Goal: Transaction & Acquisition: Obtain resource

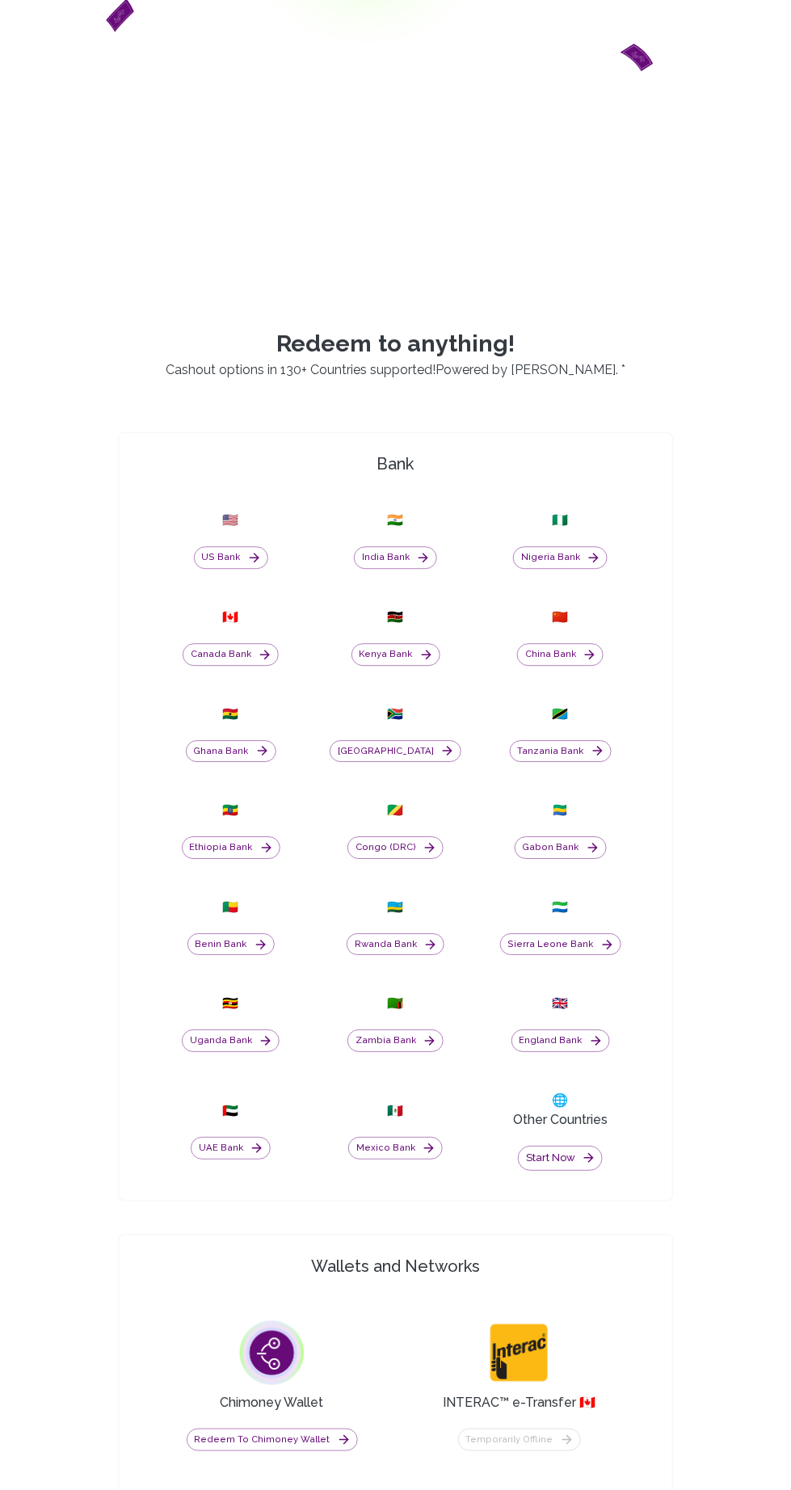
scroll to position [464, 0]
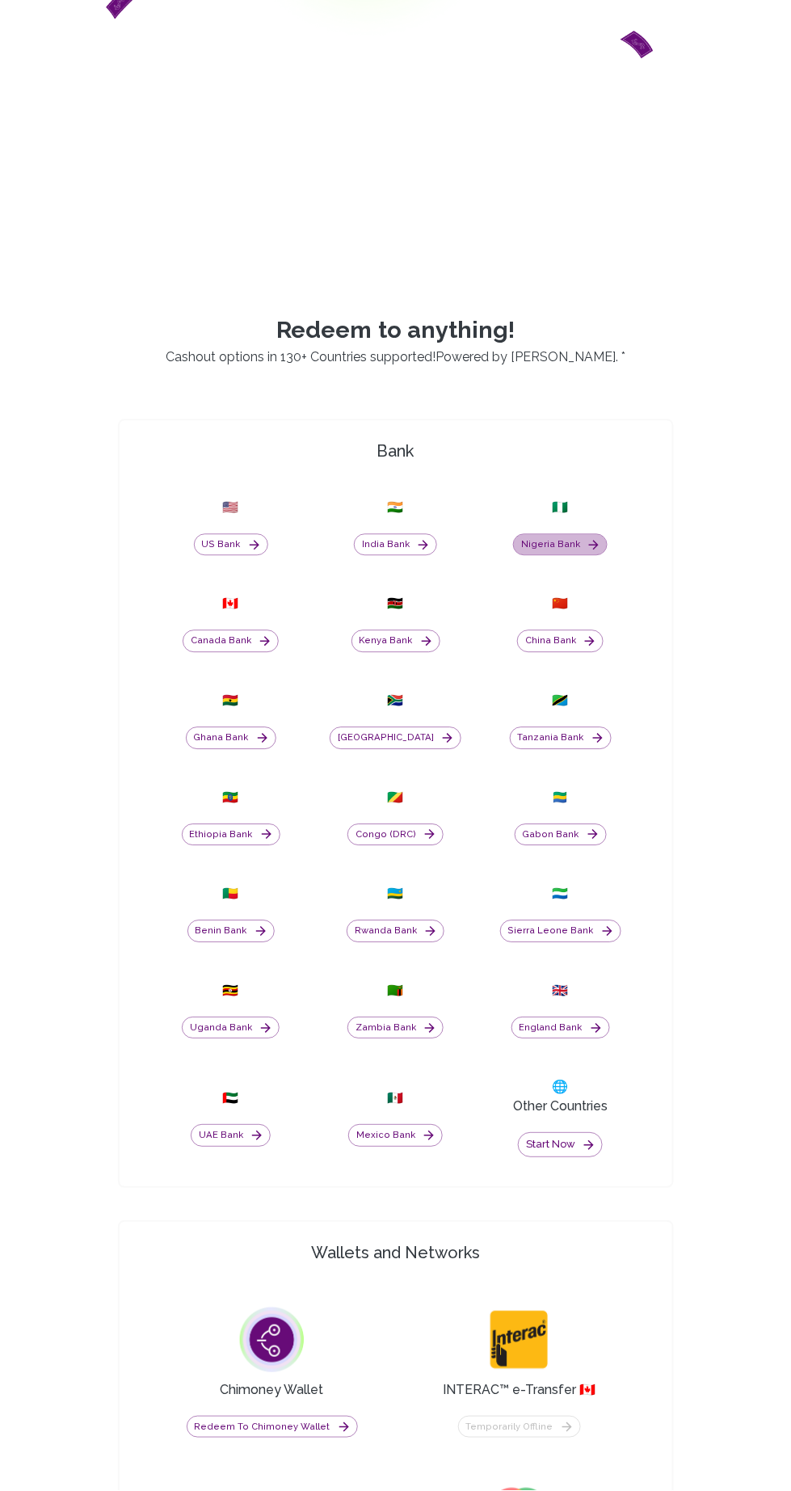
click at [571, 557] on button "Nigeria Bank" at bounding box center [560, 545] width 95 height 23
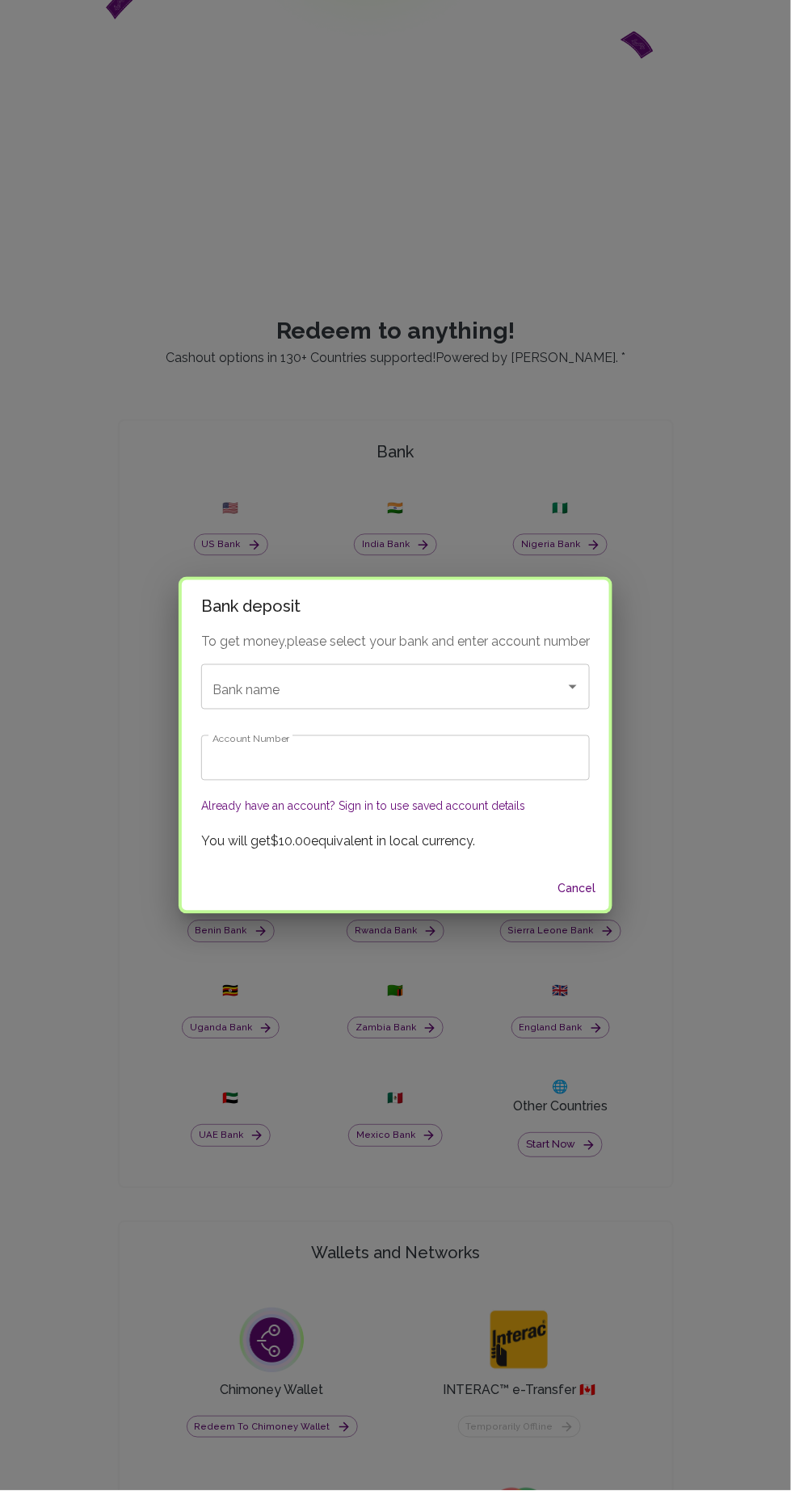
click at [427, 702] on input "Bank name" at bounding box center [372, 686] width 329 height 31
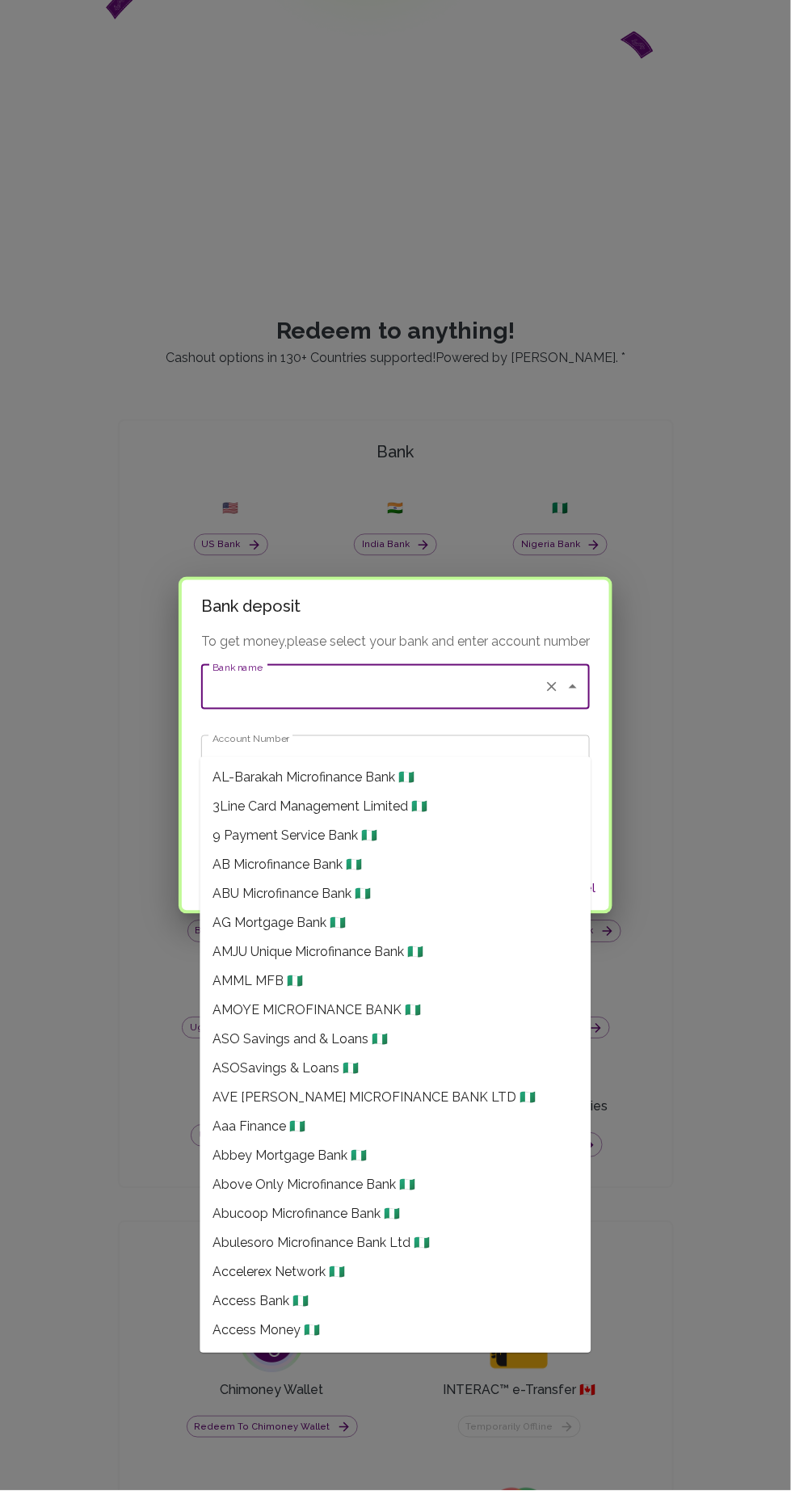
click at [282, 702] on input "Bank name" at bounding box center [372, 686] width 329 height 31
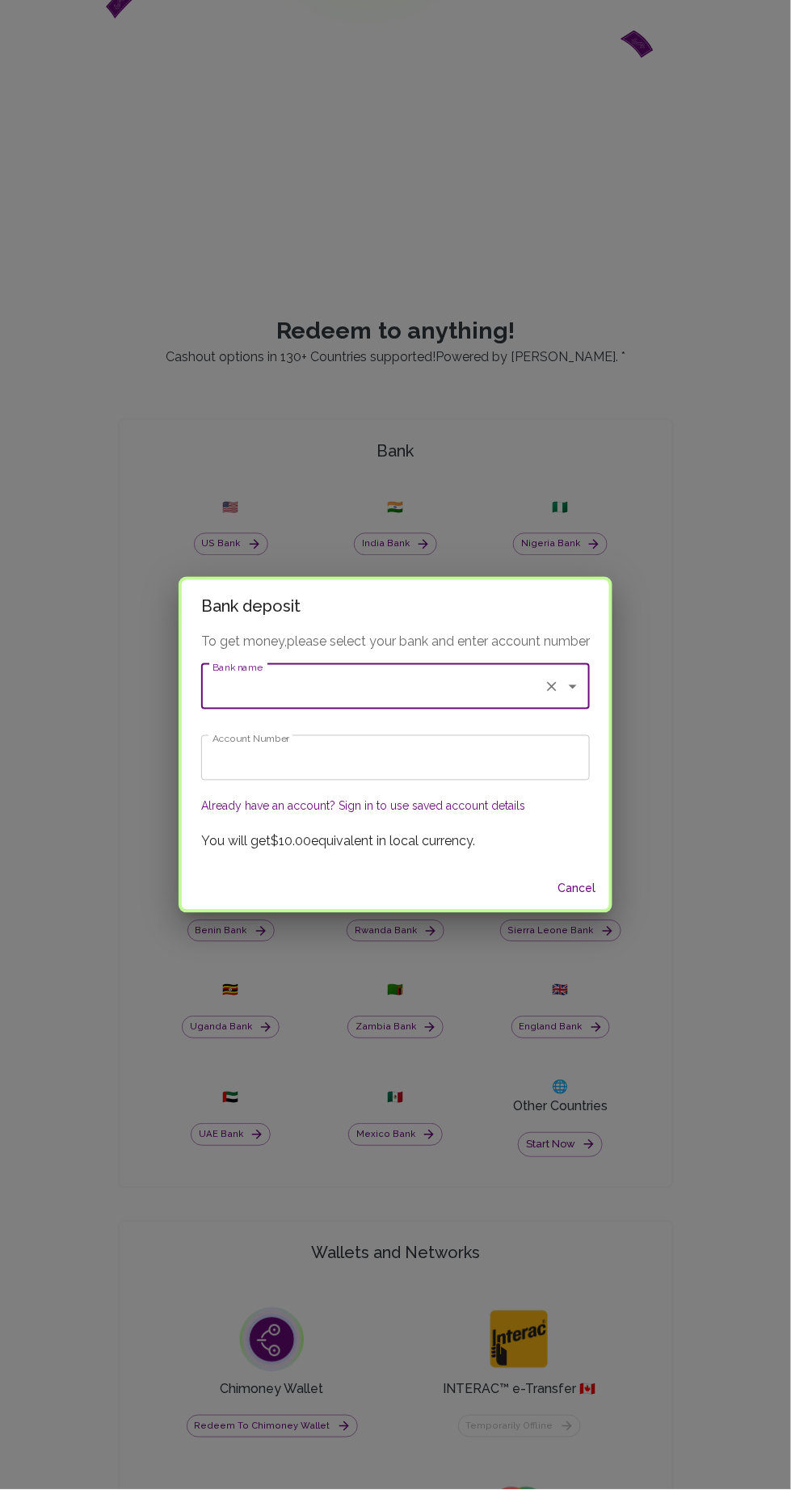
click at [255, 690] on input "Bank name" at bounding box center [372, 686] width 329 height 31
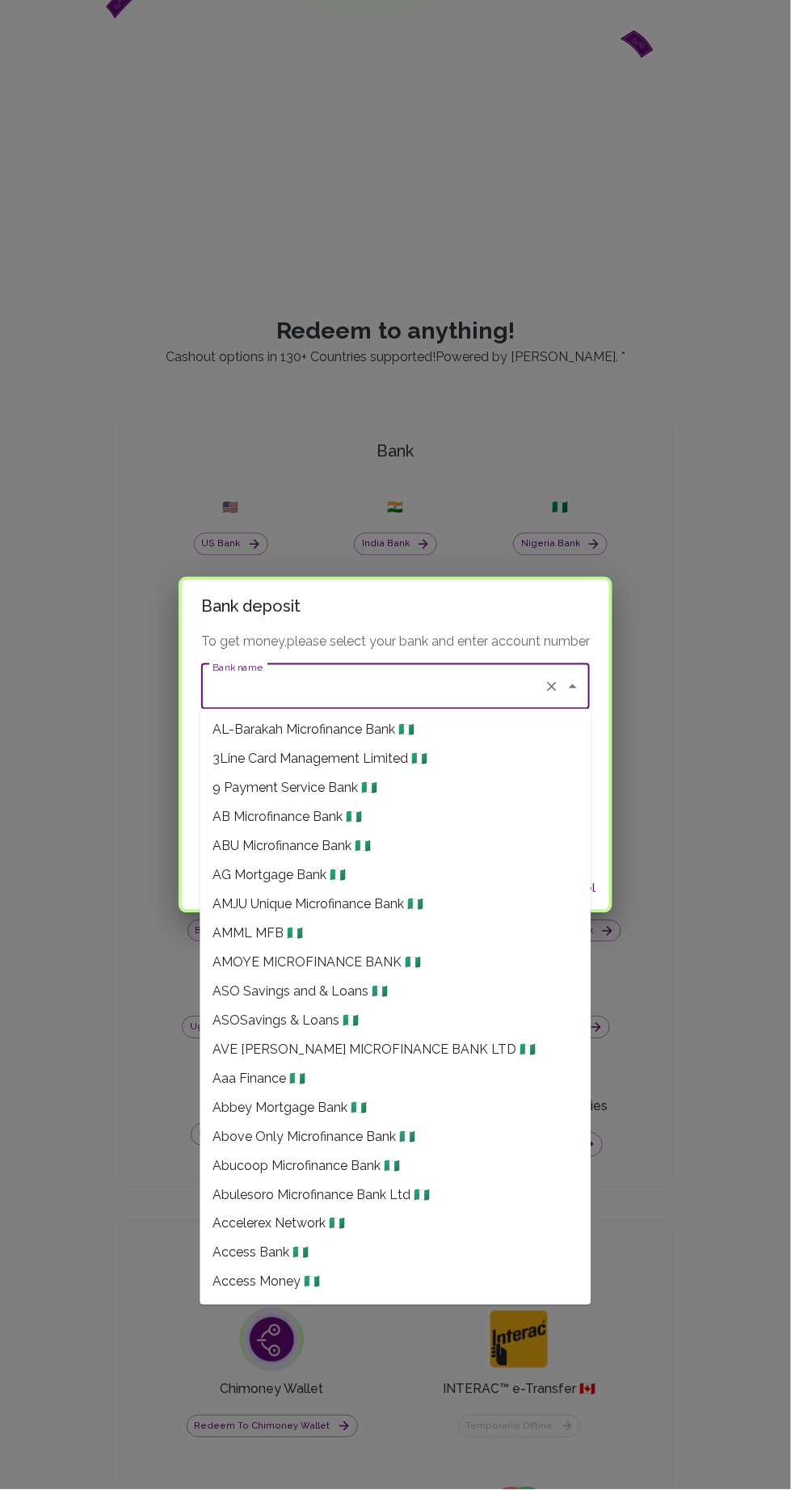
click at [263, 679] on input "Bank name" at bounding box center [372, 686] width 329 height 31
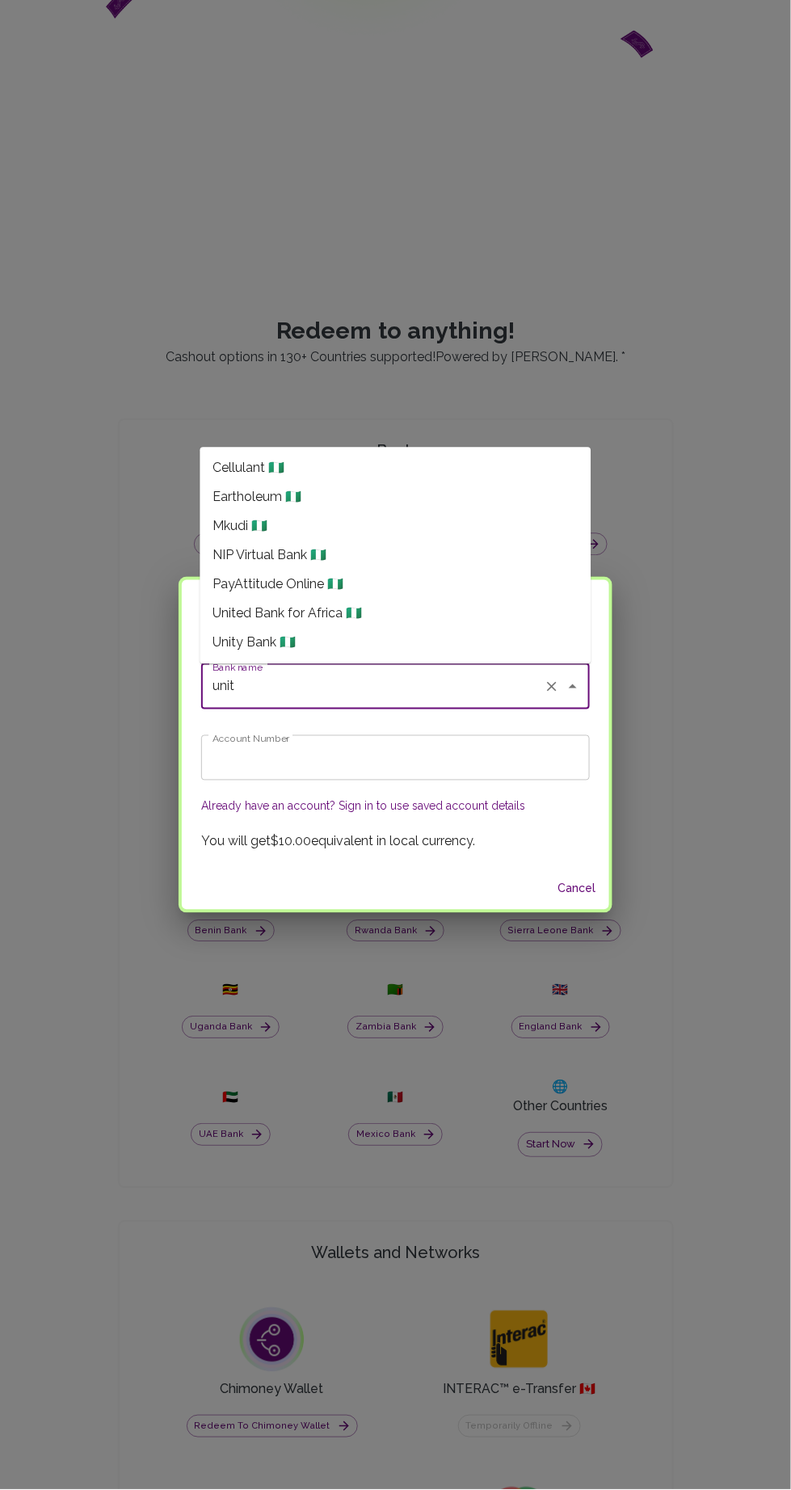
click at [482, 595] on li "PayAttitude Online 🇳🇬" at bounding box center [395, 584] width 391 height 29
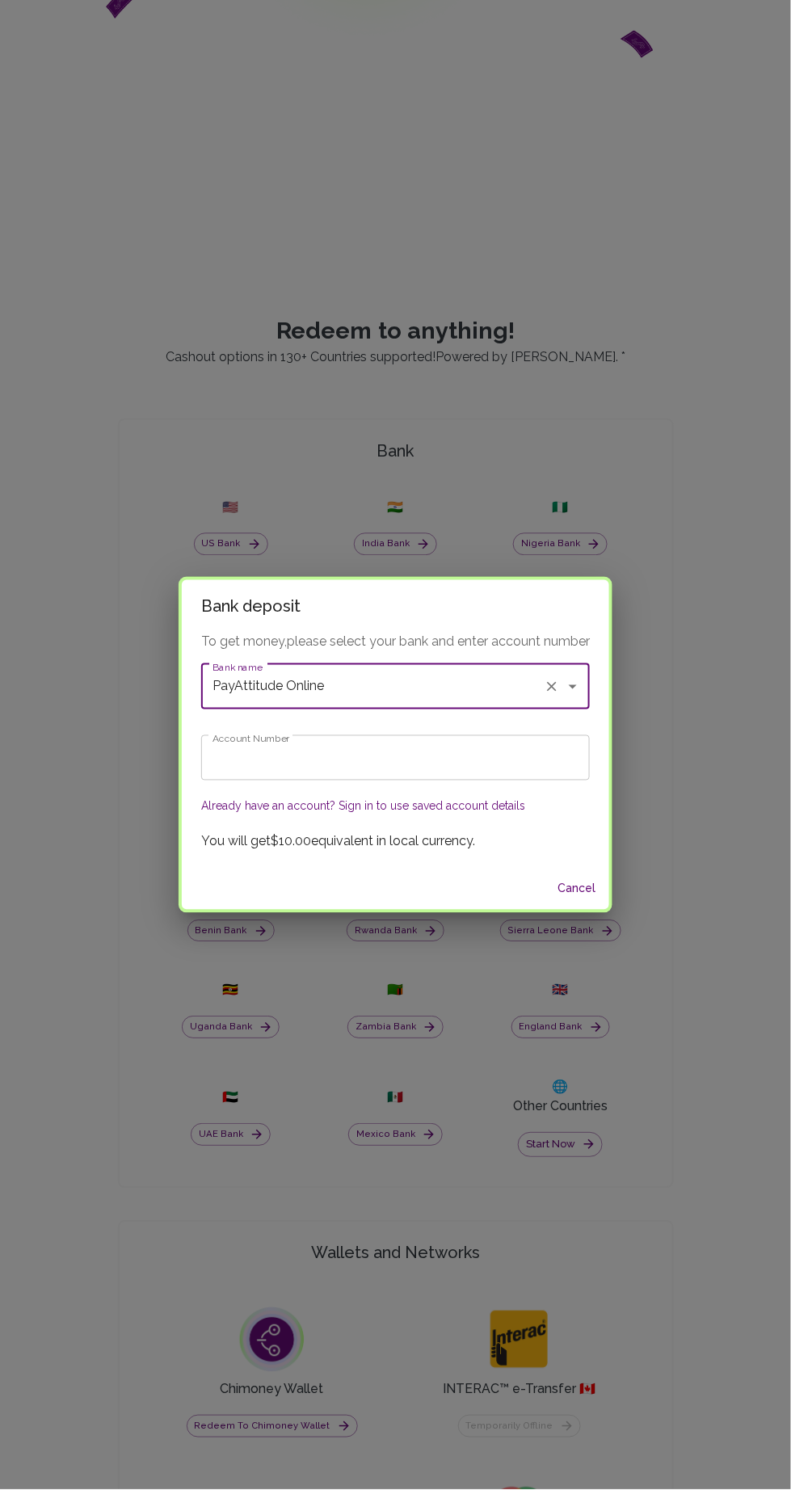
click at [442, 683] on input "PayAttitude Online" at bounding box center [372, 686] width 329 height 31
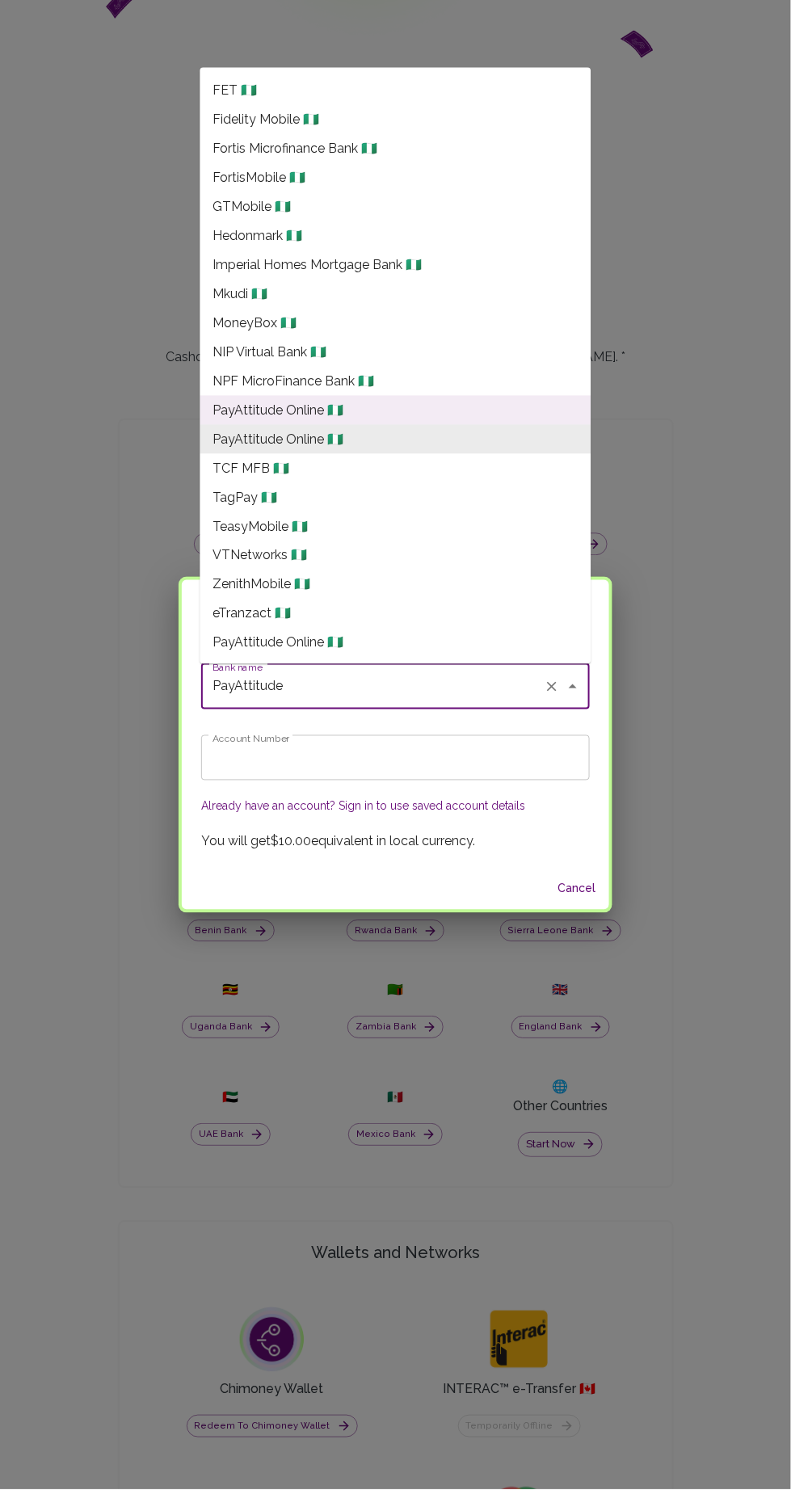
scroll to position [0, 0]
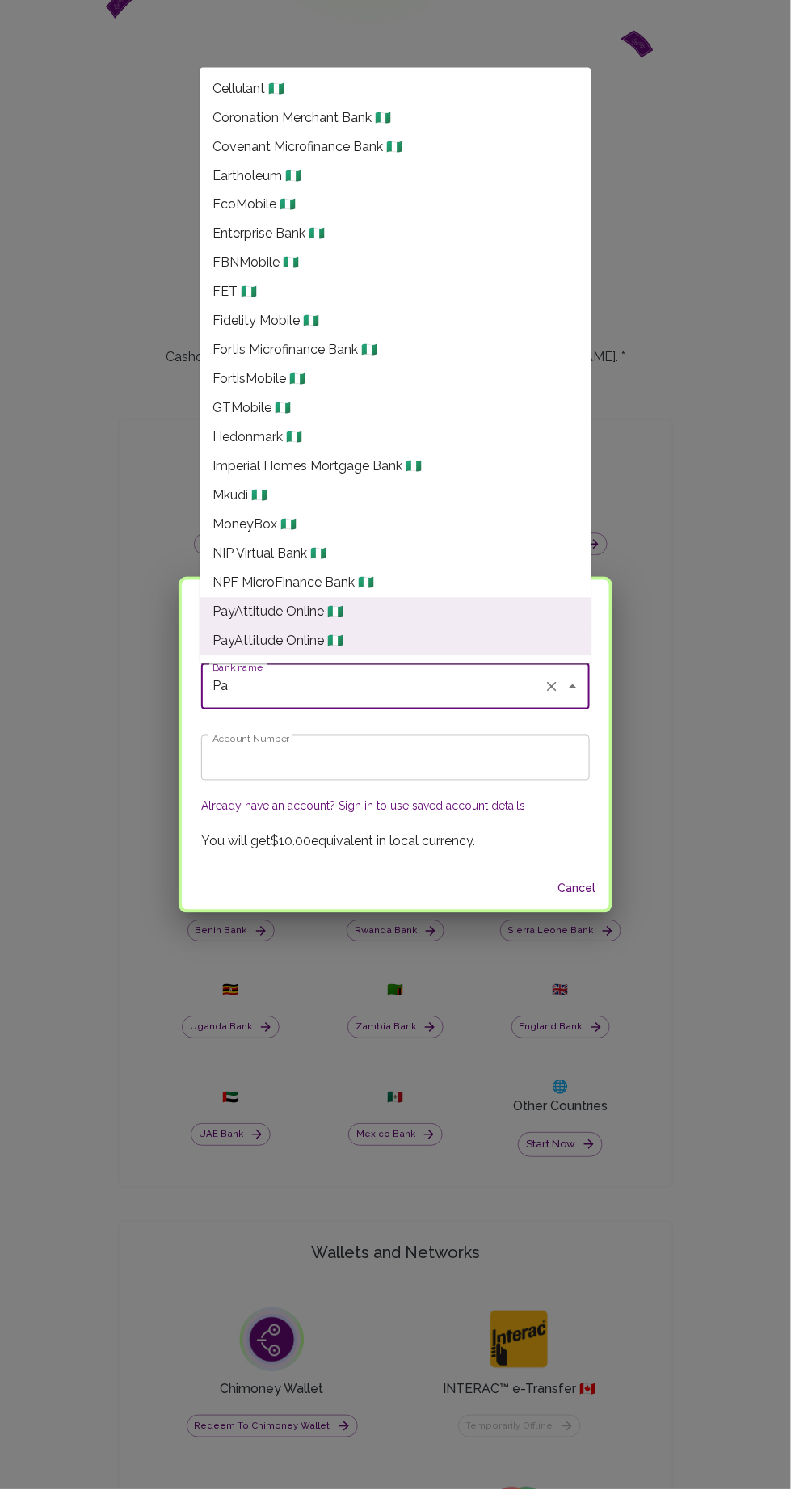
type input "P"
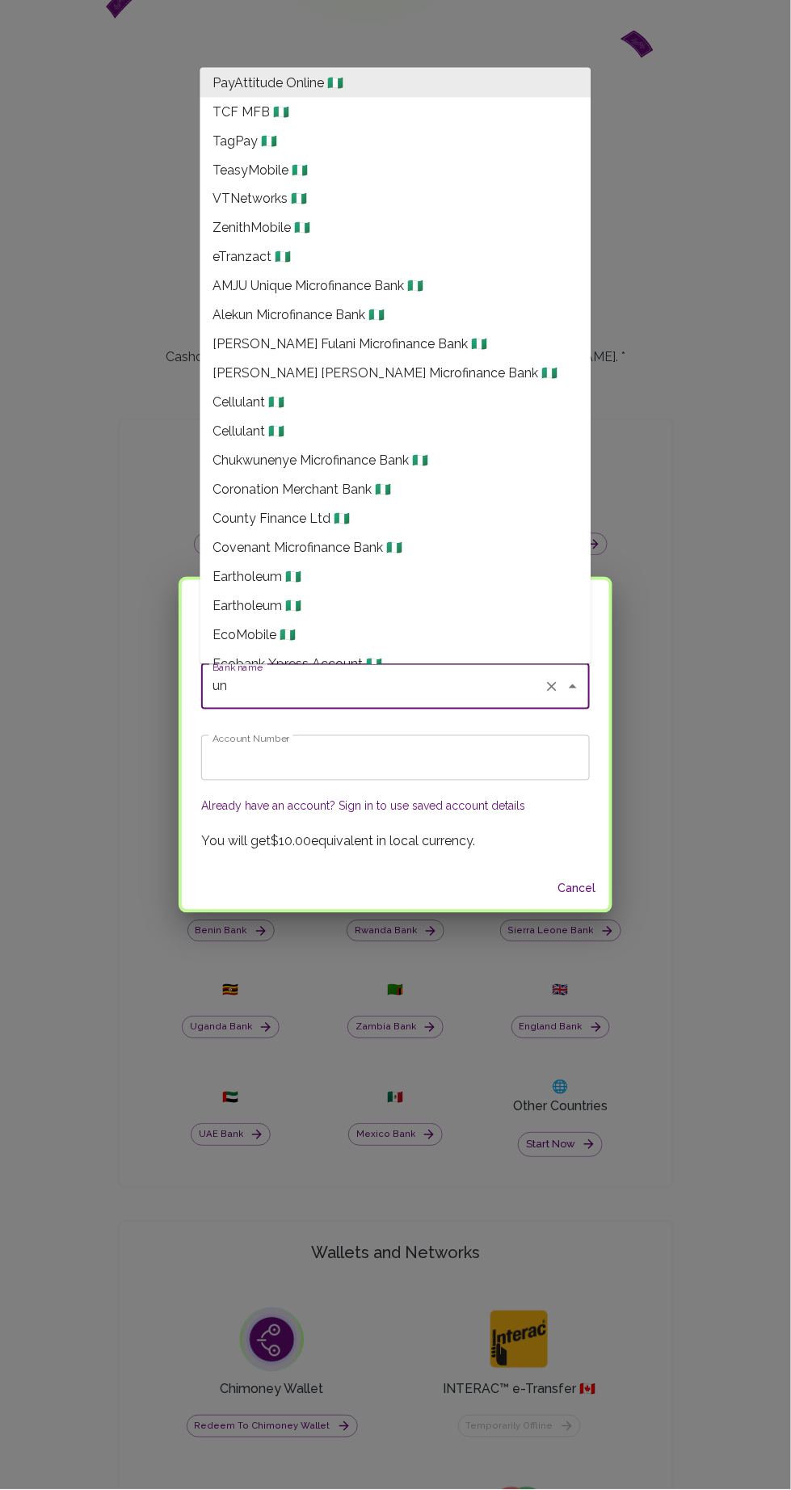
type input "uni"
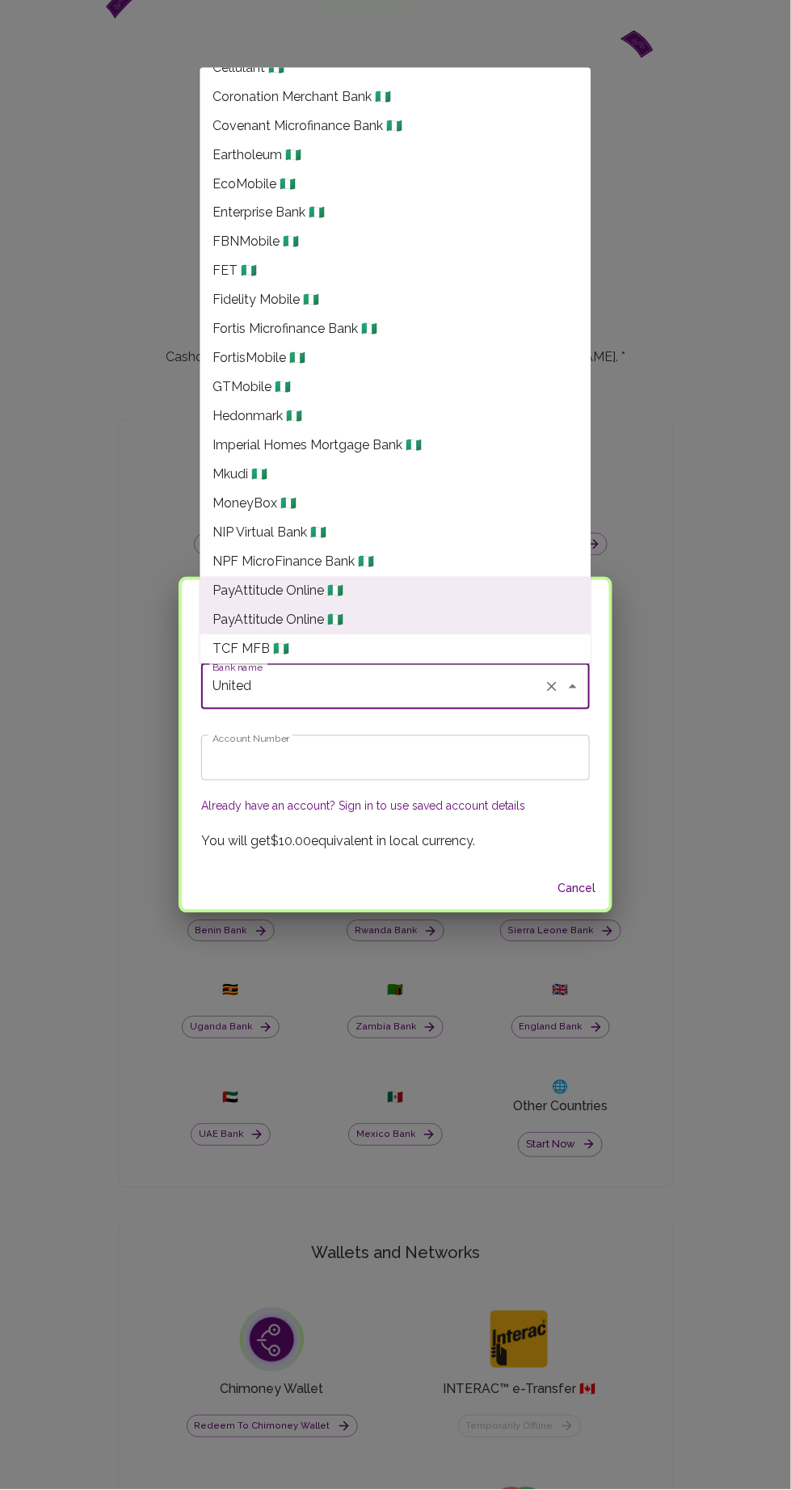
scroll to position [0, 0]
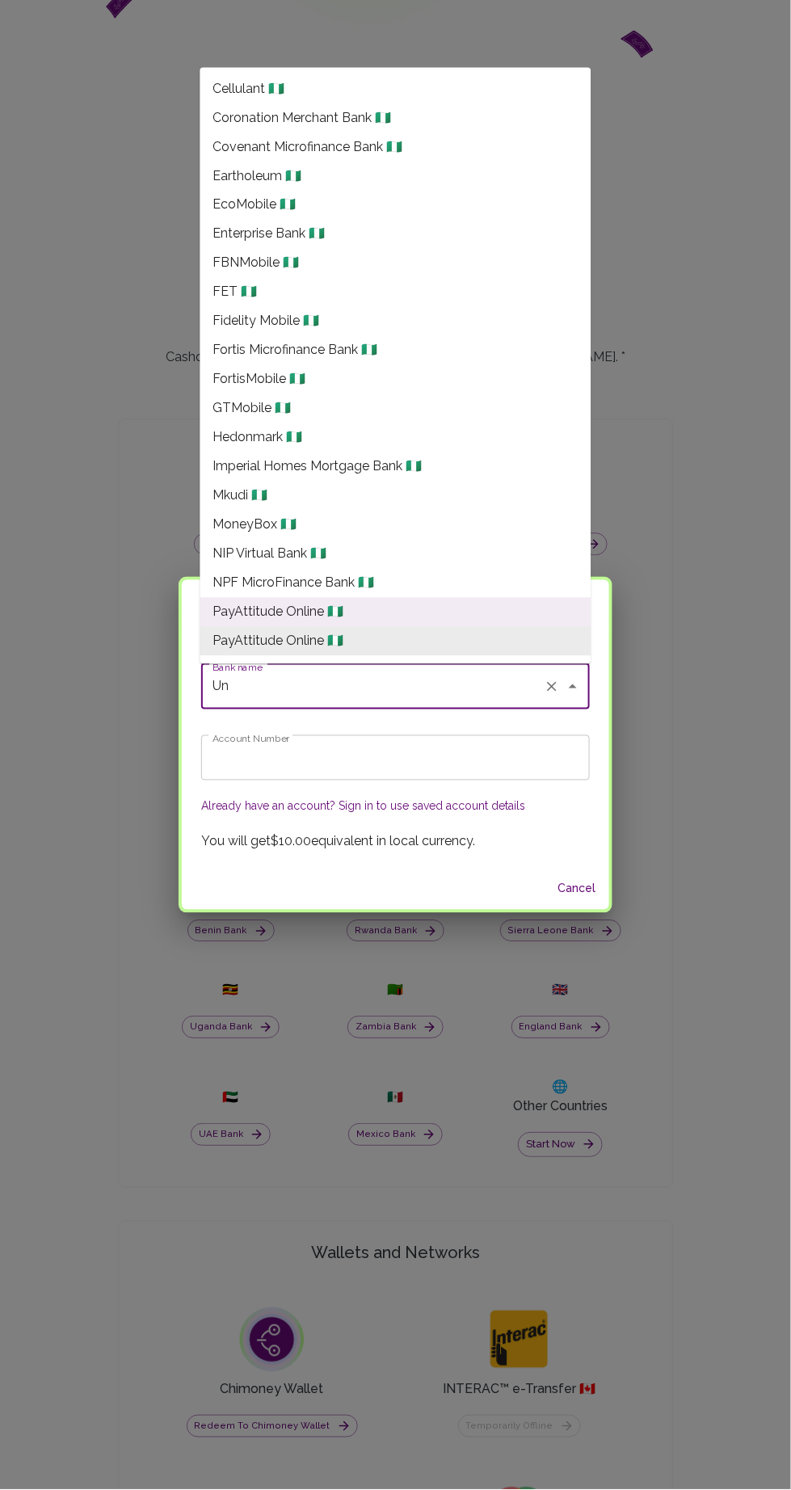
type input "U"
click at [552, 686] on icon "Clear" at bounding box center [552, 687] width 10 height 10
click at [553, 686] on icon "Clear" at bounding box center [552, 687] width 10 height 10
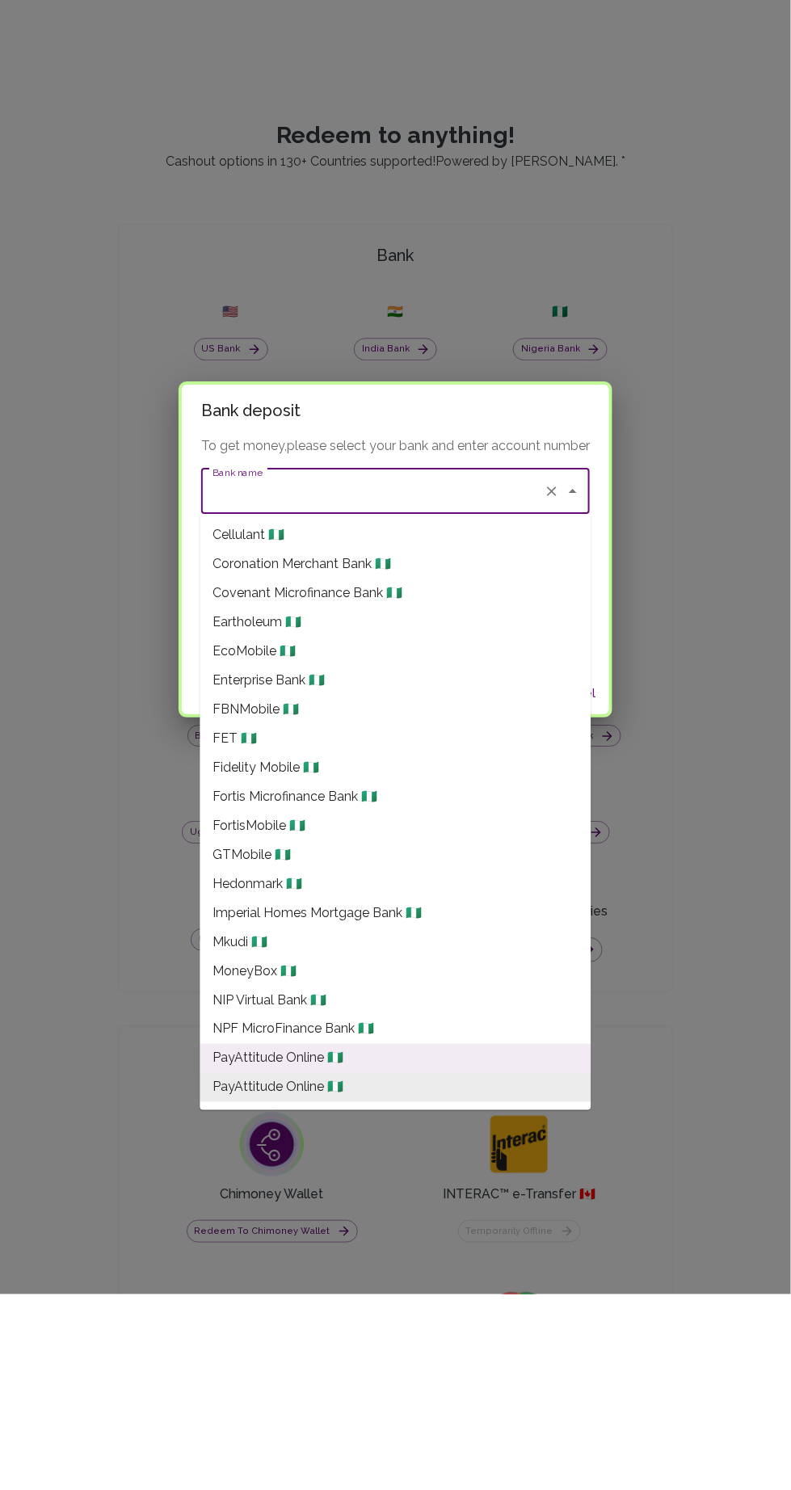
scroll to position [464, 0]
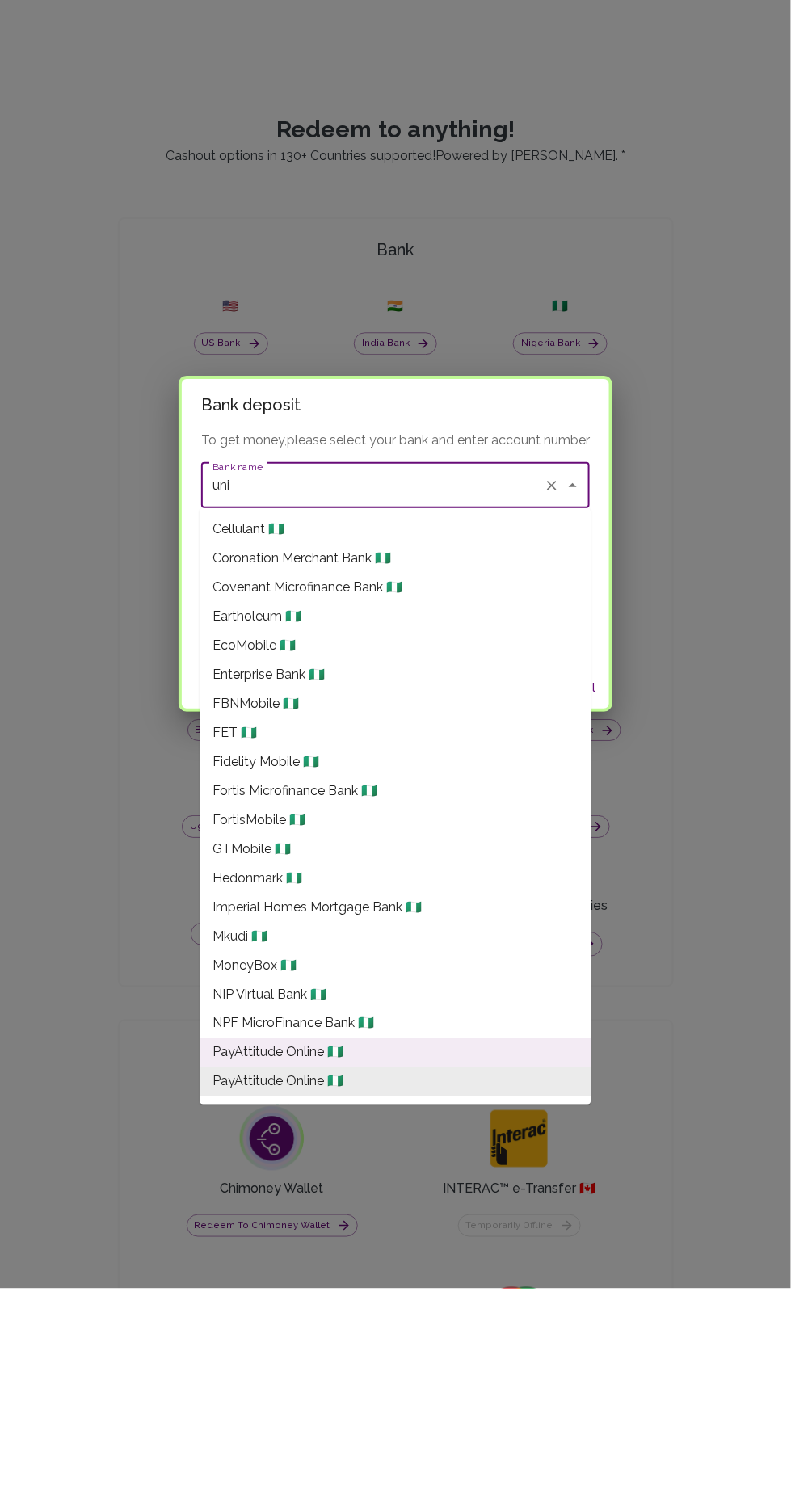
type input "unit"
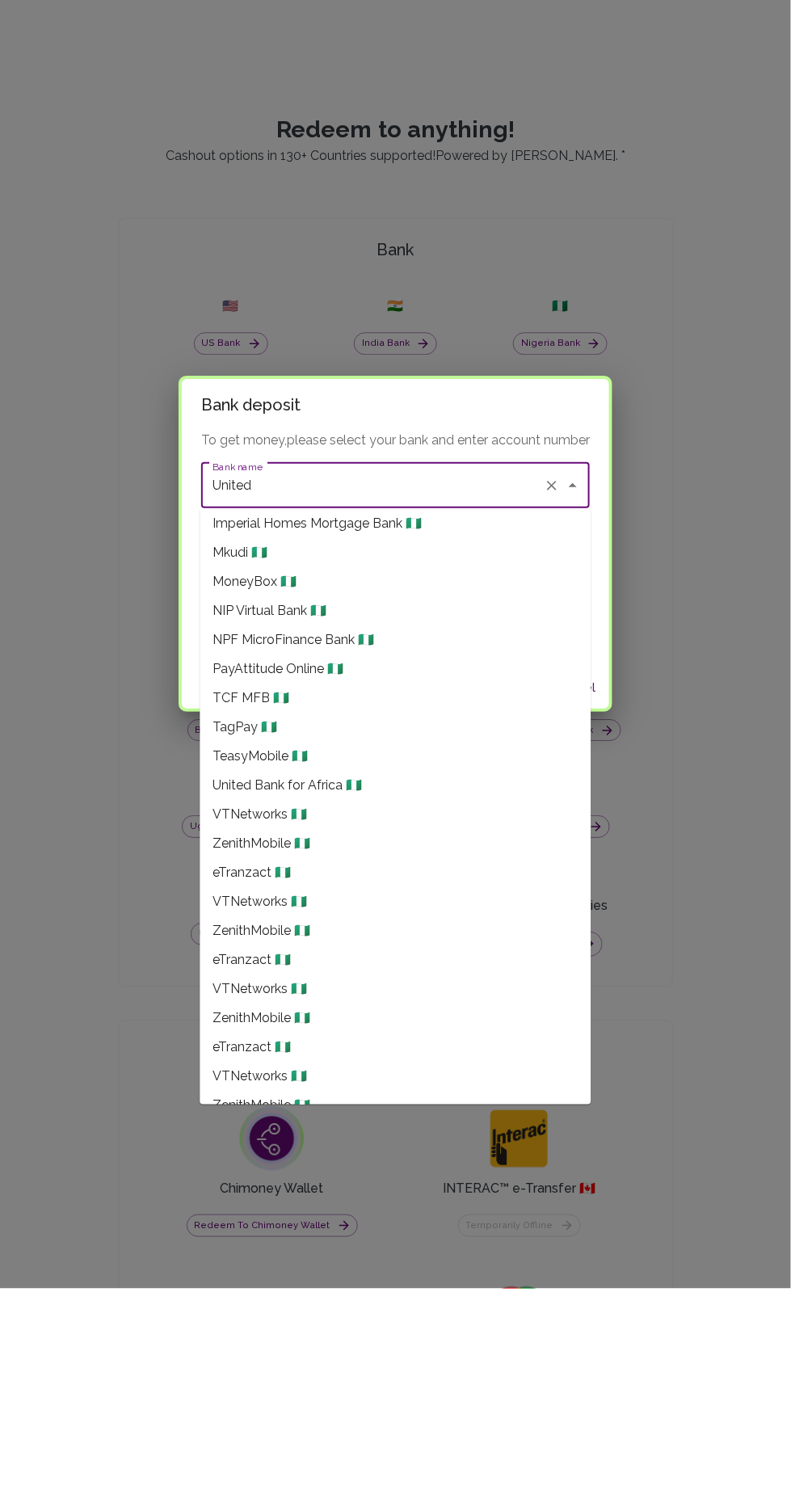
scroll to position [3800, 0]
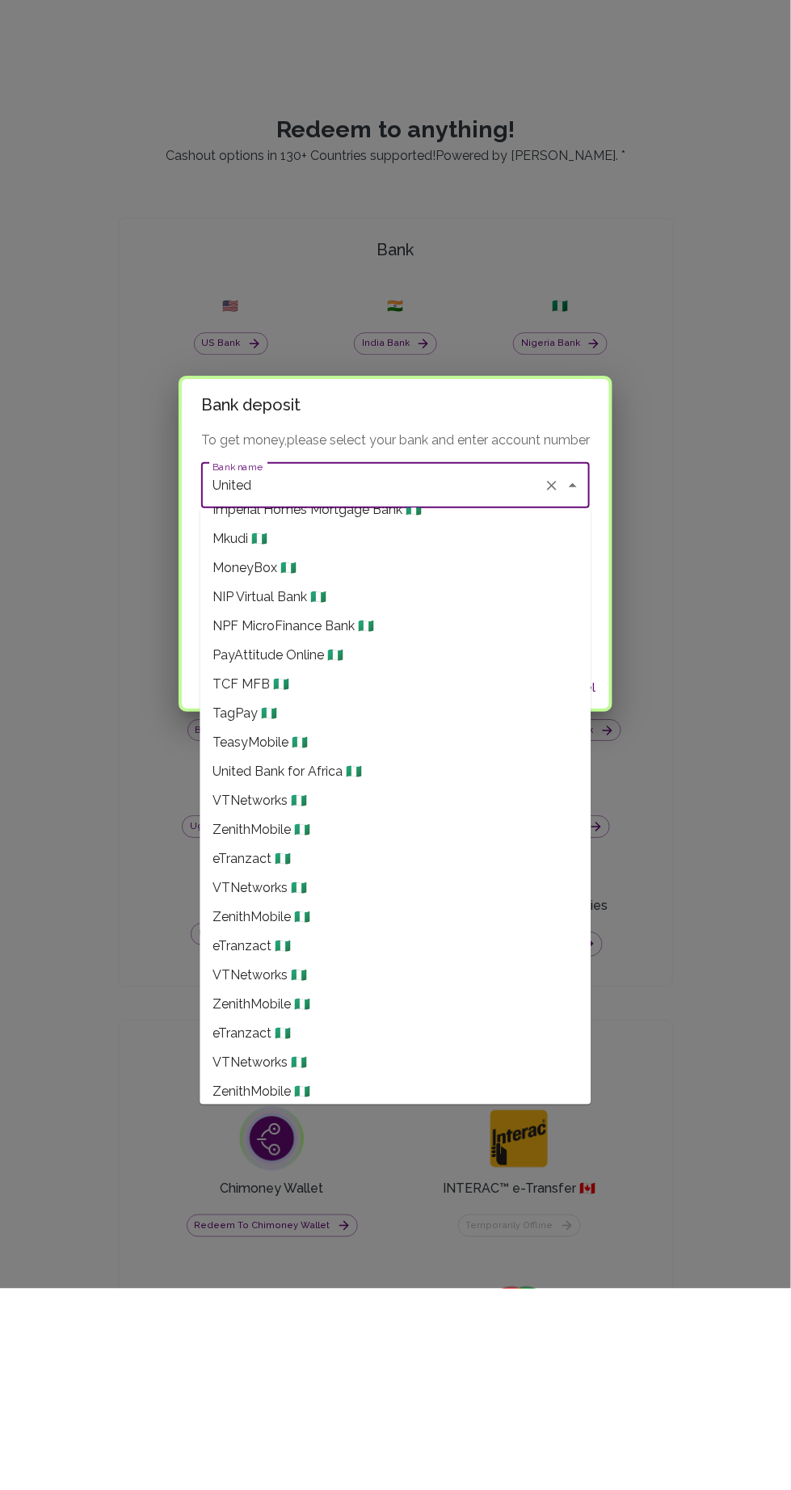
click at [497, 972] on li "United Bank for Africa 🇳🇬" at bounding box center [395, 972] width 391 height 29
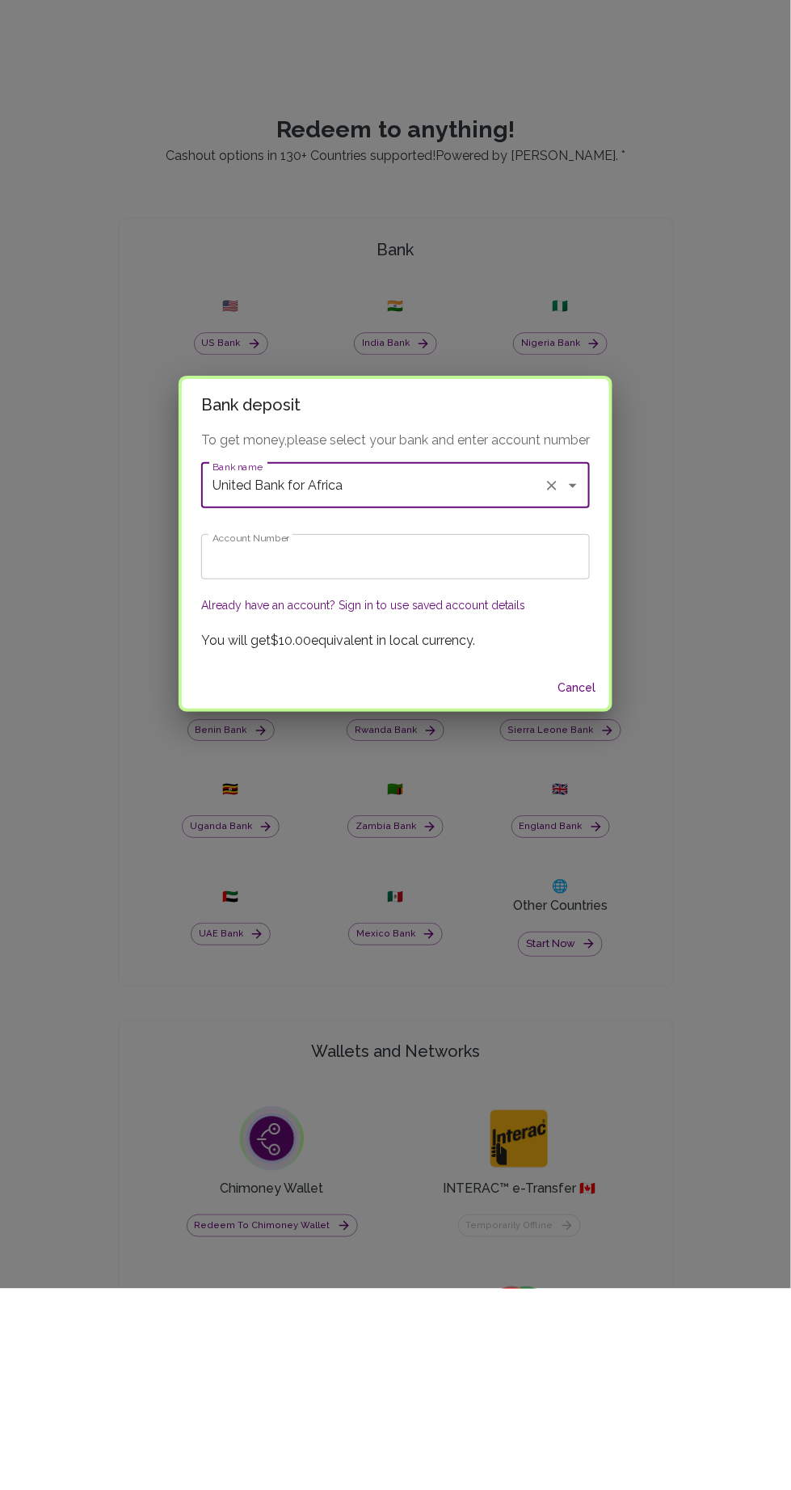
type input "United Bank for Africa"
click at [240, 772] on input "Account Number" at bounding box center [395, 757] width 389 height 45
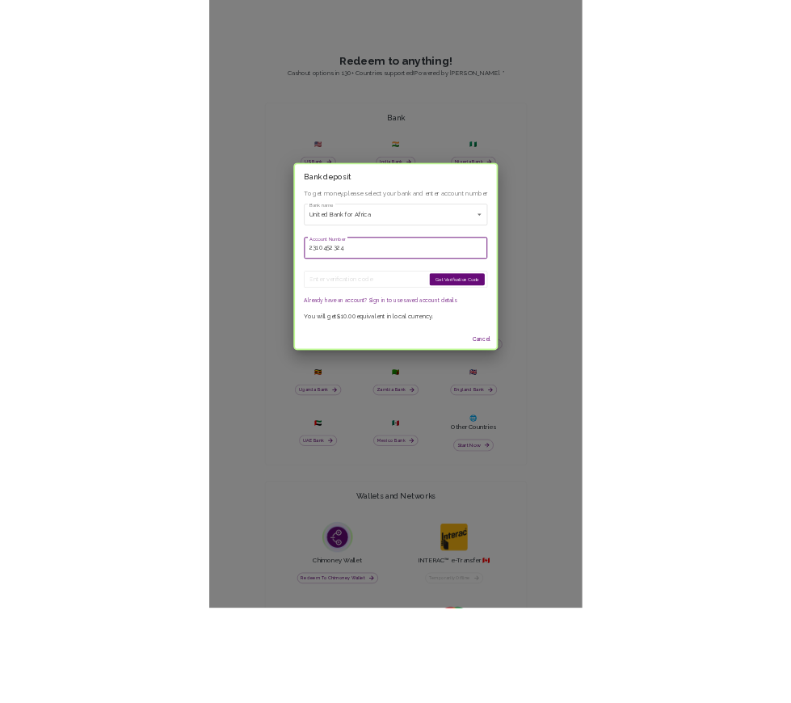
scroll to position [464, 0]
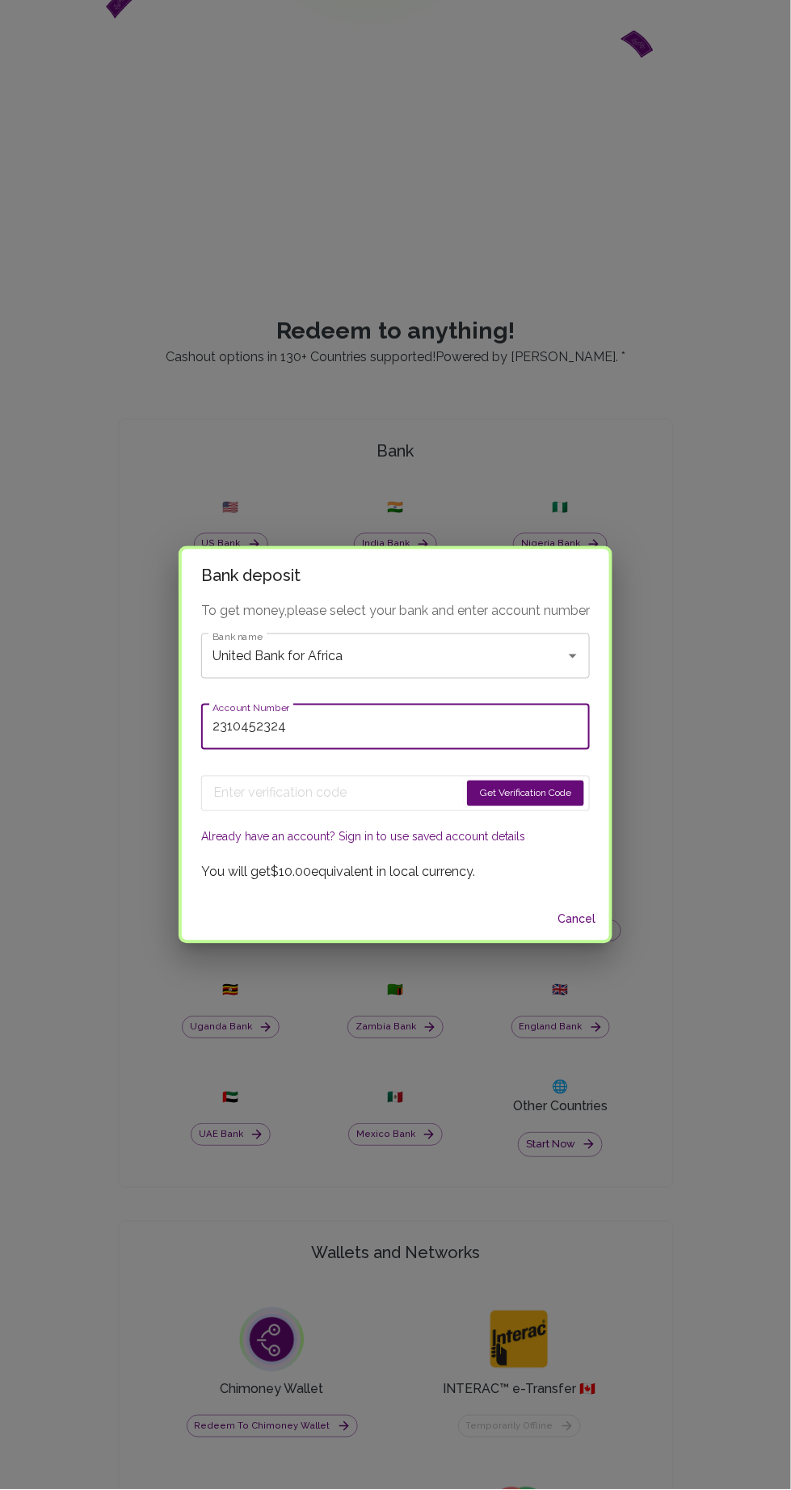
type input "2310452324"
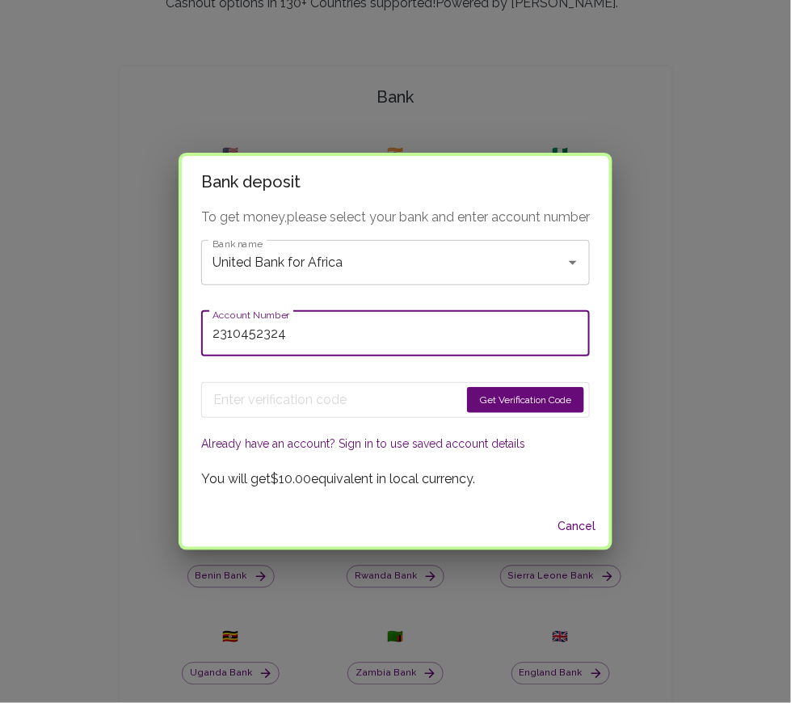
click at [524, 402] on button "Get Verification Code" at bounding box center [525, 400] width 117 height 26
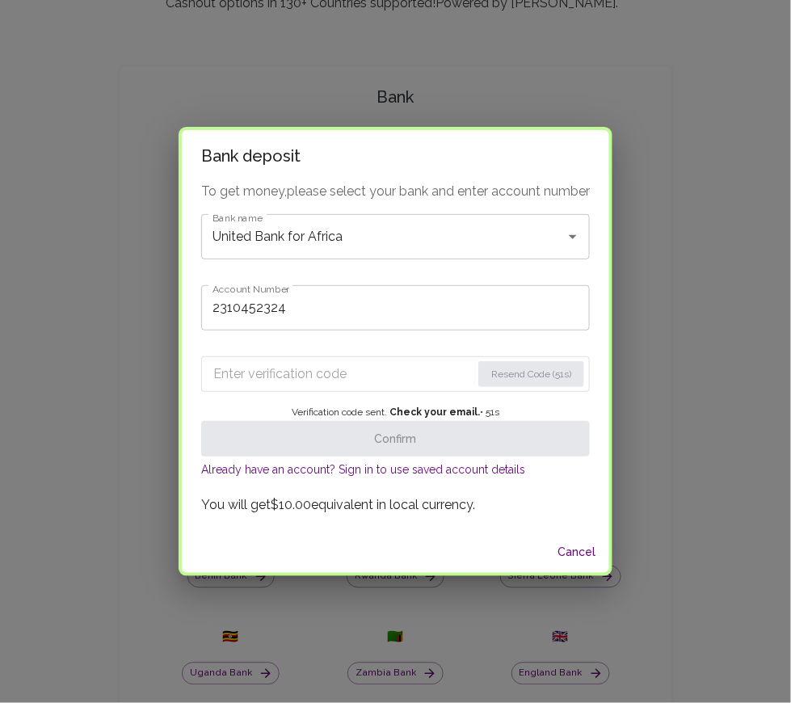
click at [251, 365] on input "Enter verification code" at bounding box center [342, 374] width 258 height 26
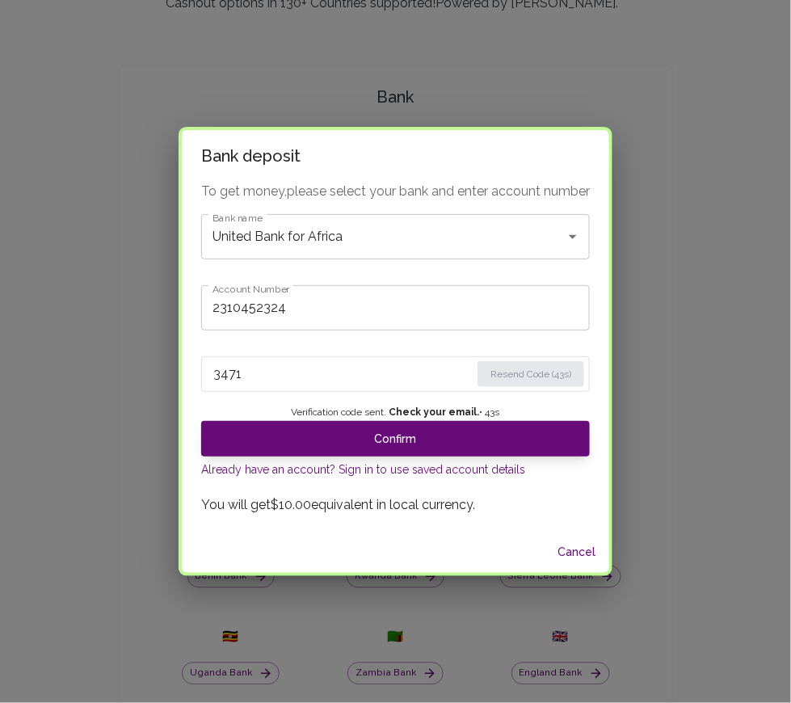
type input "3471"
click at [259, 439] on button "Confirm" at bounding box center [395, 439] width 389 height 36
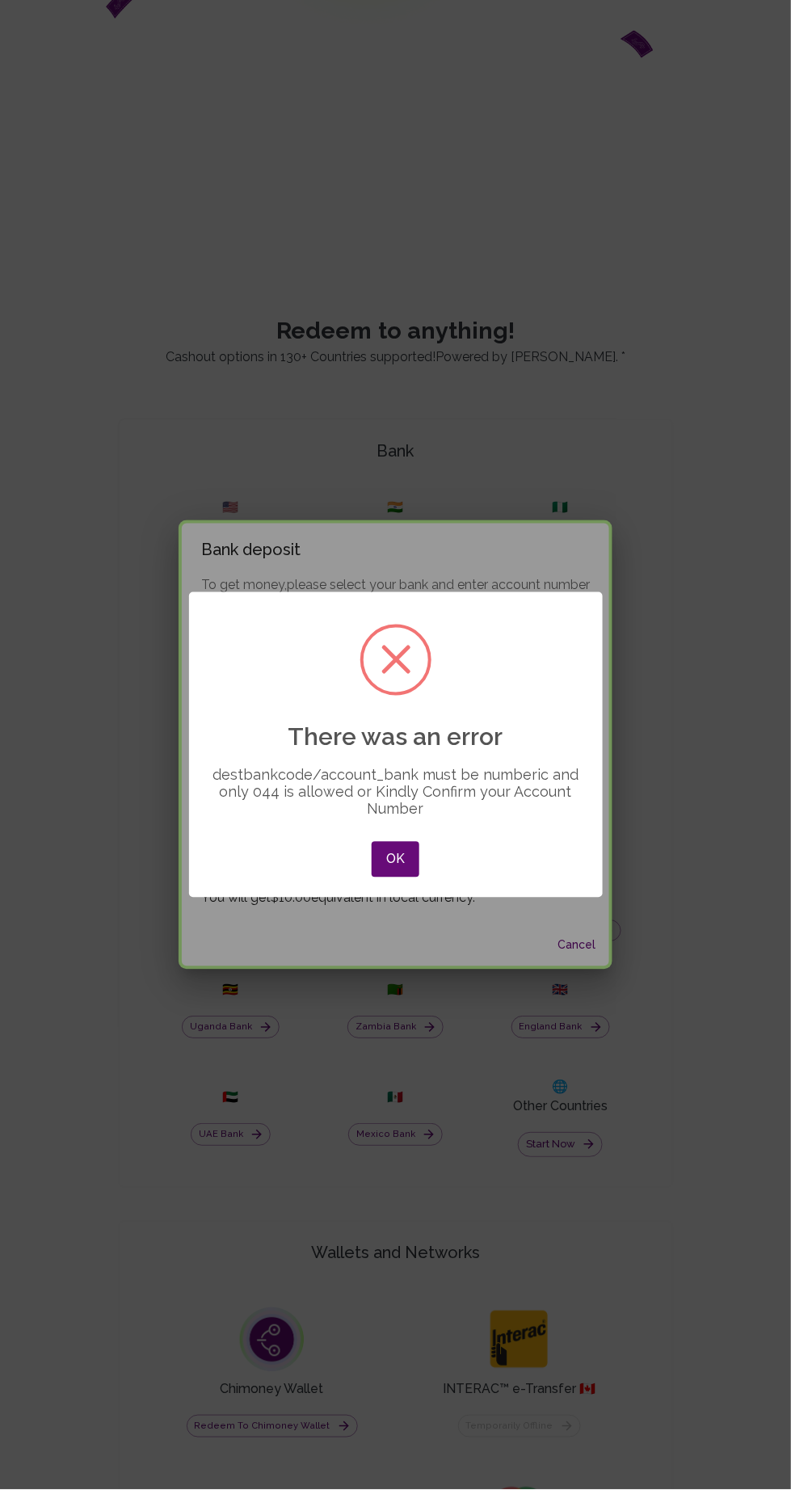
click at [418, 847] on button "OK" at bounding box center [395, 860] width 47 height 36
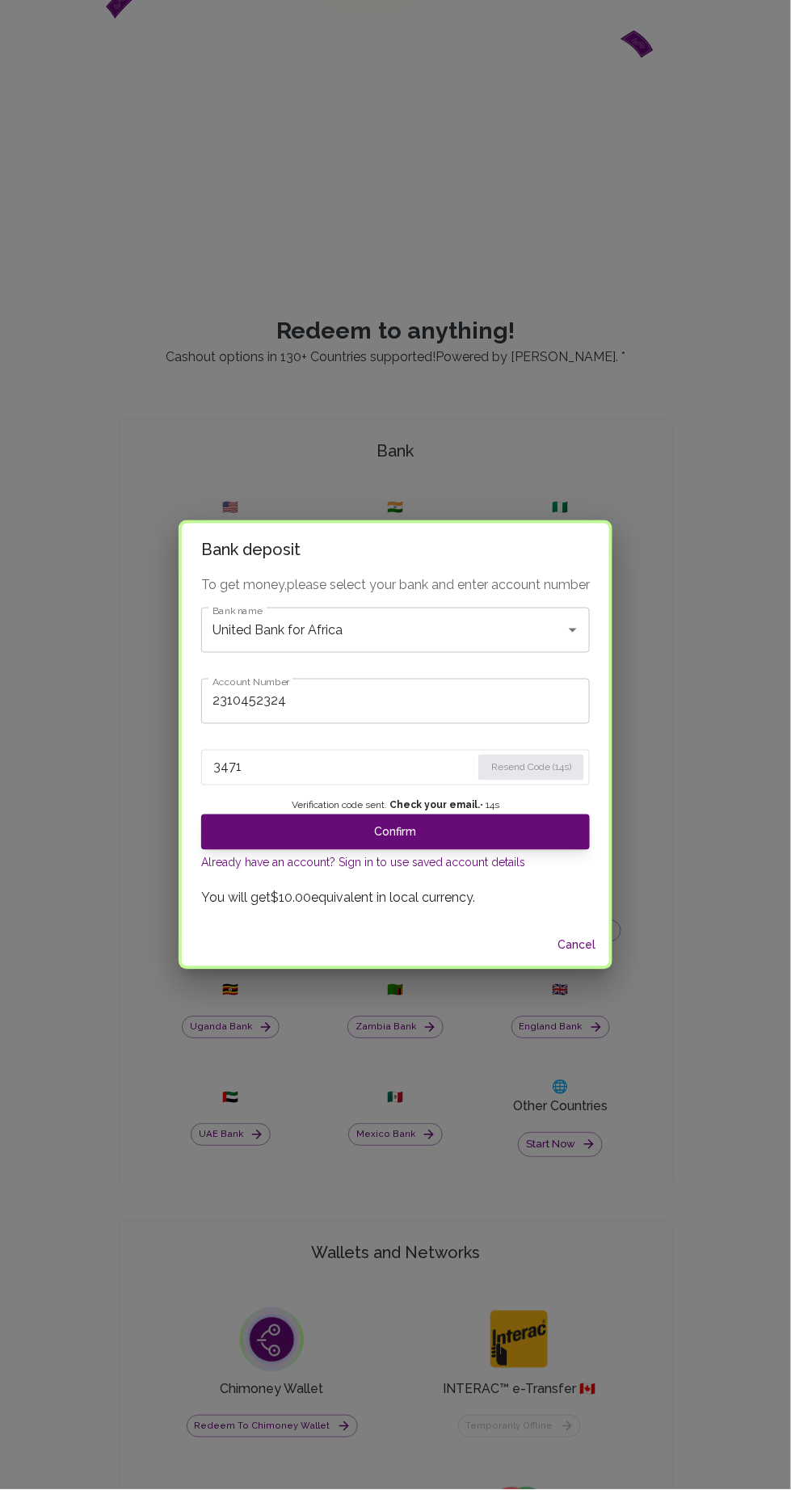
click at [576, 944] on button "Cancel" at bounding box center [577, 946] width 52 height 30
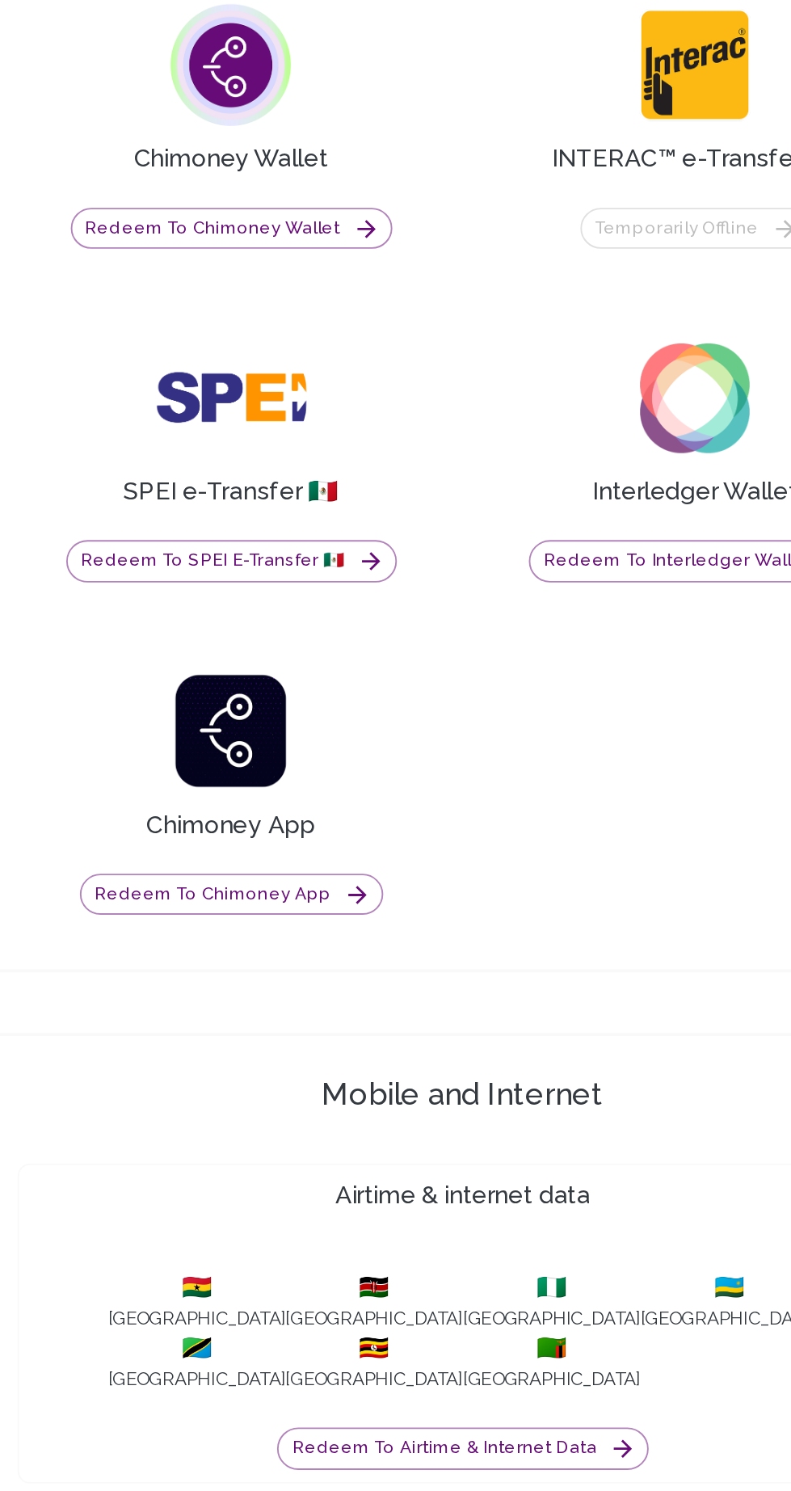
scroll to position [1386, 0]
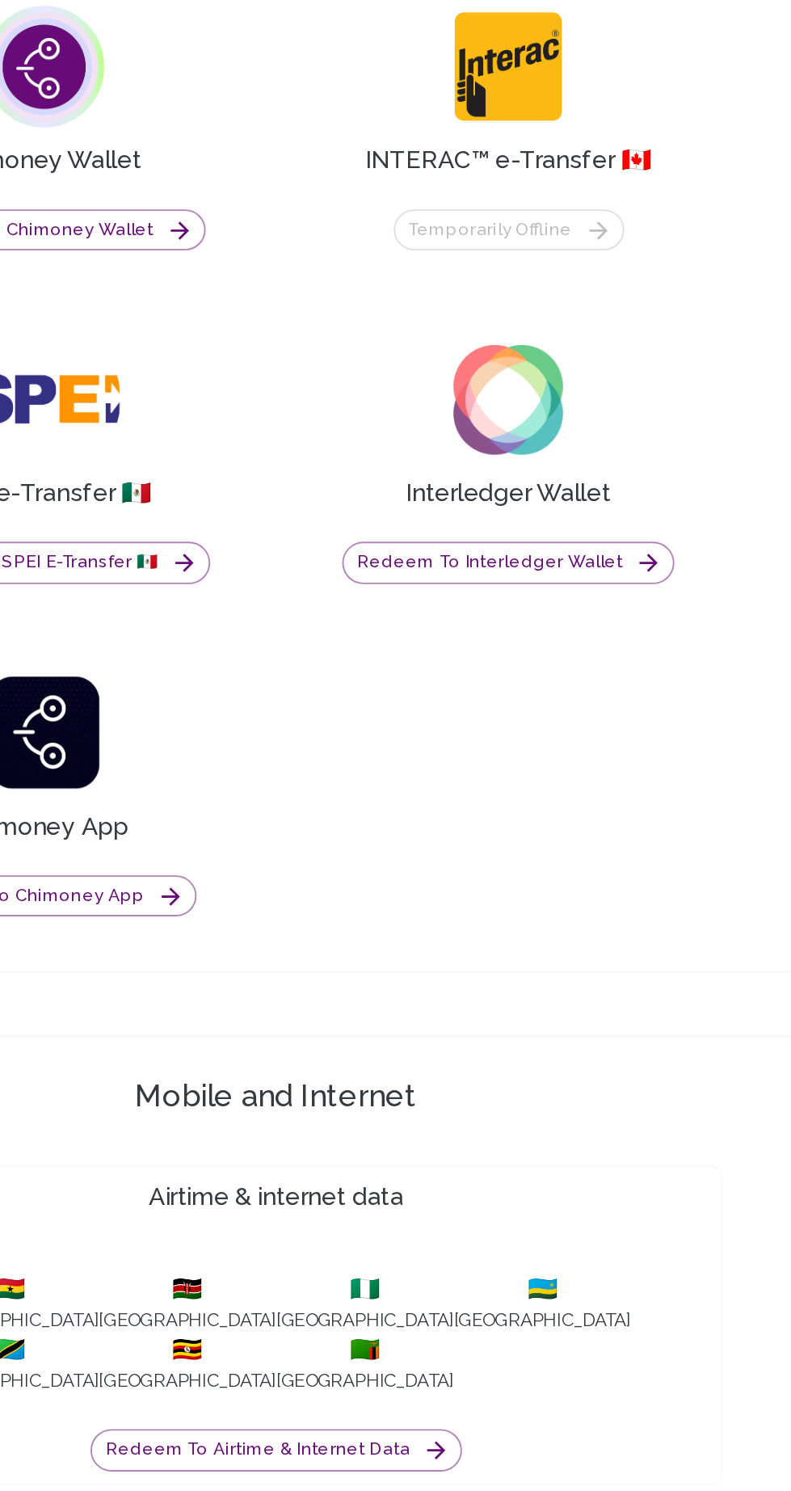
click at [481, 693] on button "Redeem to Interledger Wallet" at bounding box center [519, 682] width 177 height 23
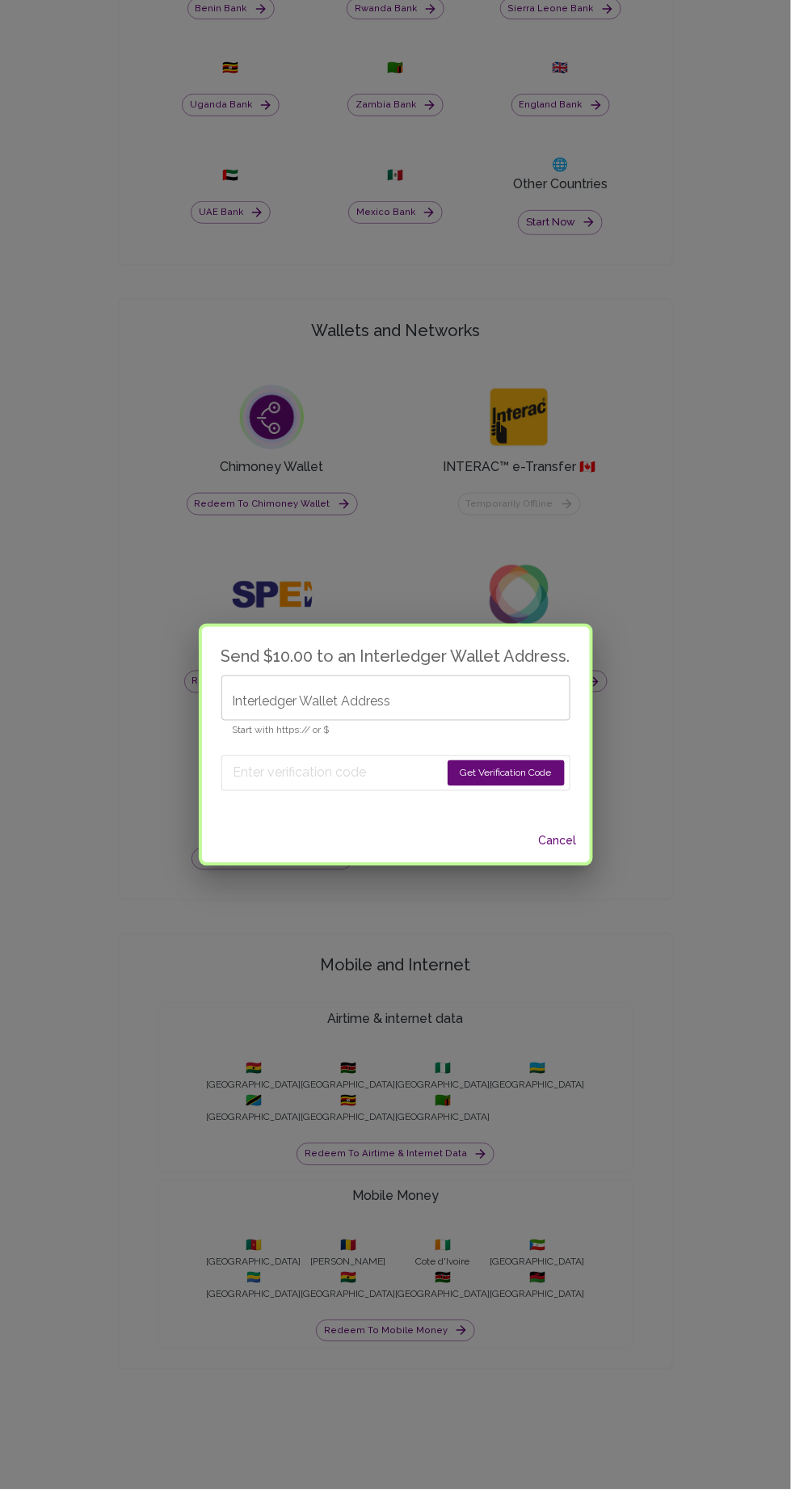
click at [562, 838] on button "Cancel" at bounding box center [558, 841] width 52 height 30
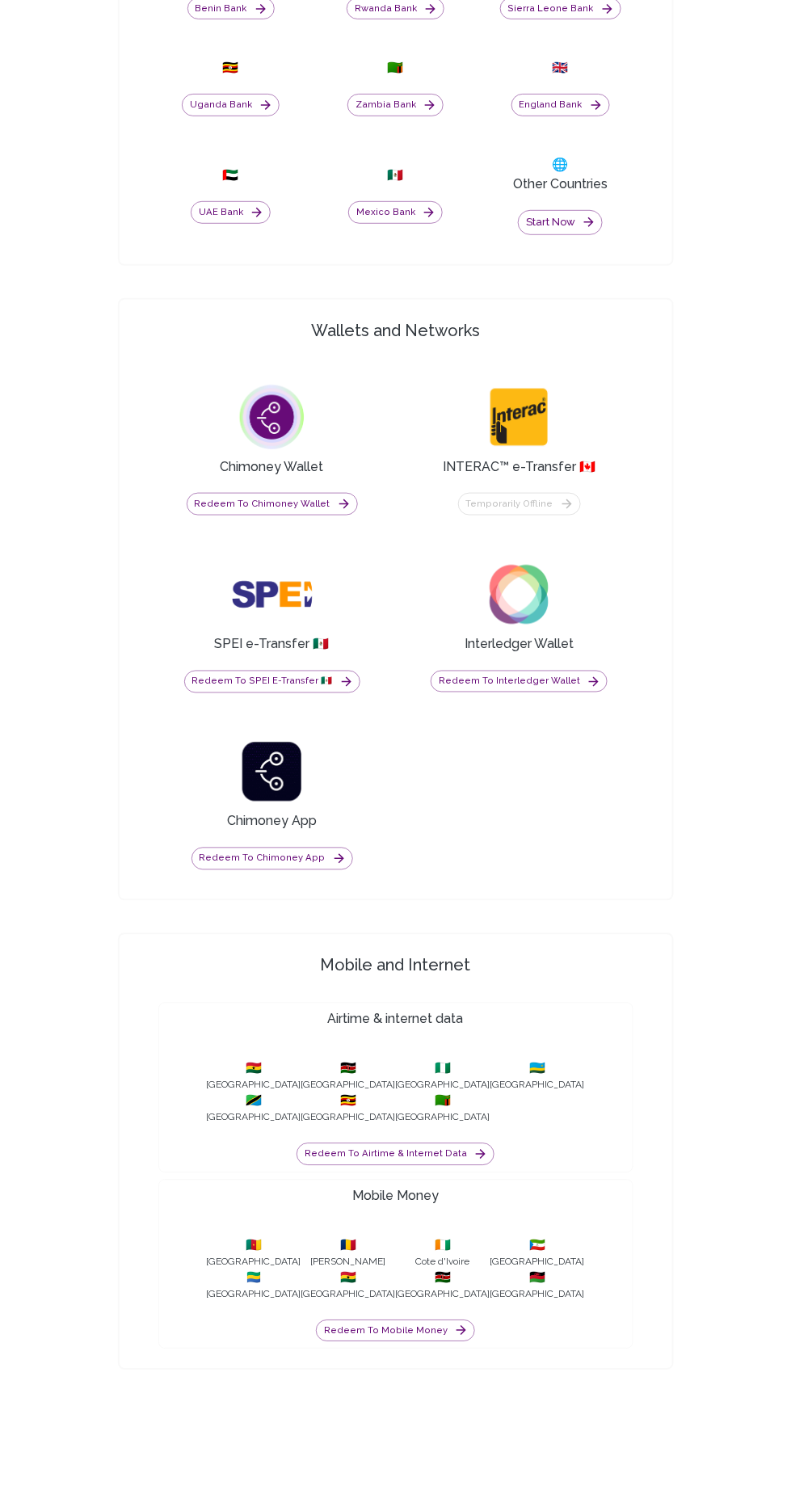
click at [567, 836] on div "Chimoney Wallet Redeem to Chimoney Wallet INTERAC™ e-Transfer 🇨🇦 Temporarily of…" at bounding box center [395, 624] width 501 height 538
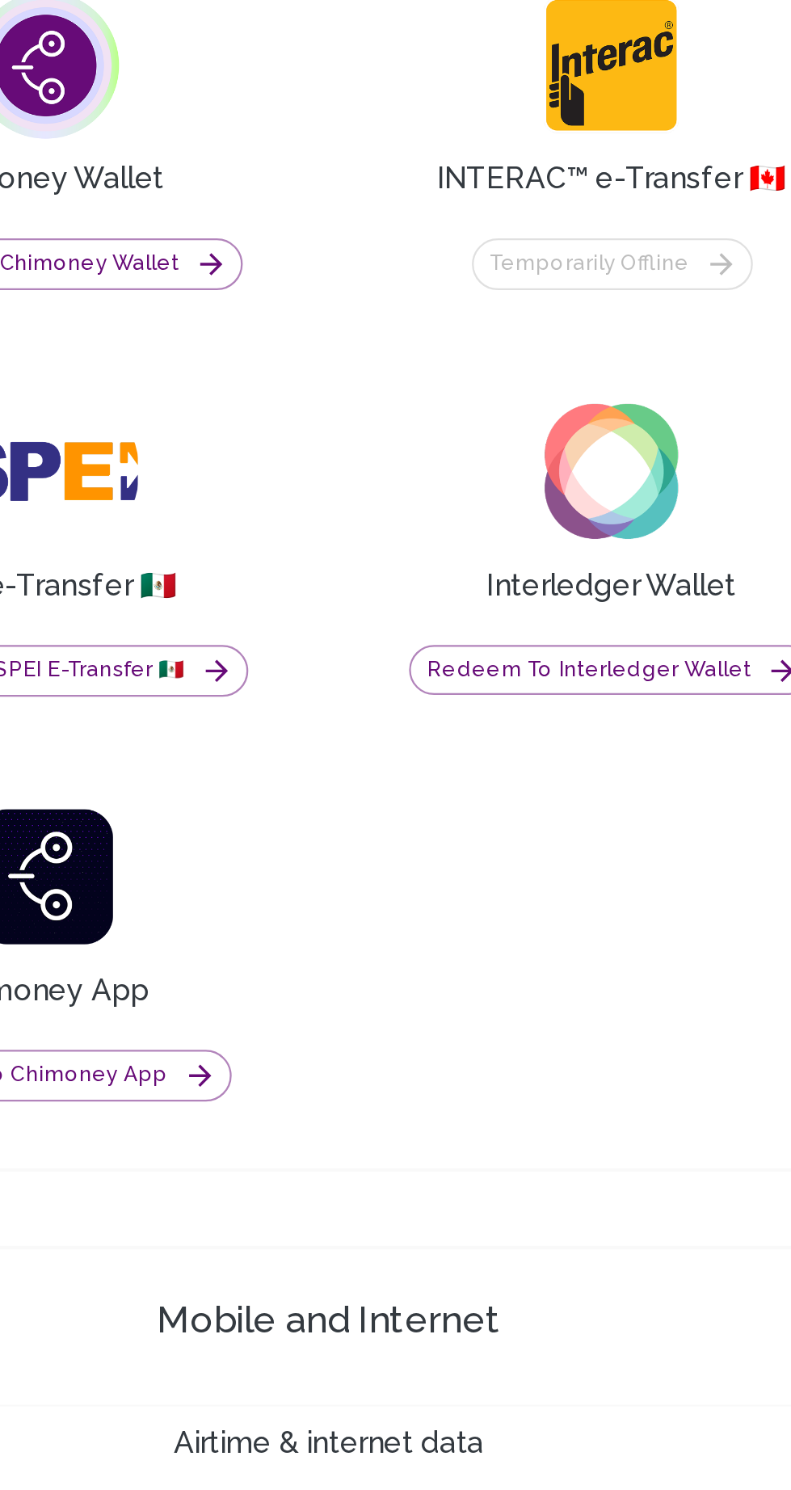
scroll to position [1394, 0]
